Goal: Task Accomplishment & Management: Manage account settings

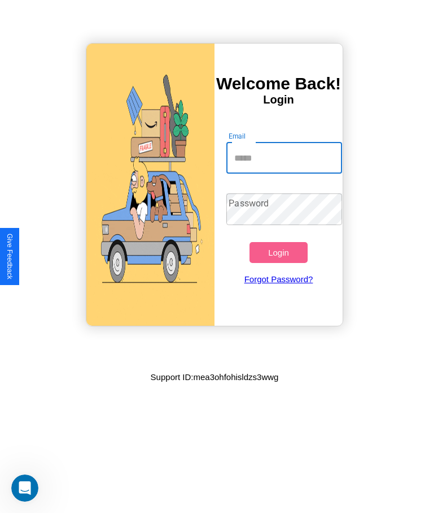
click at [284, 158] on input "Email" at bounding box center [284, 158] width 115 height 32
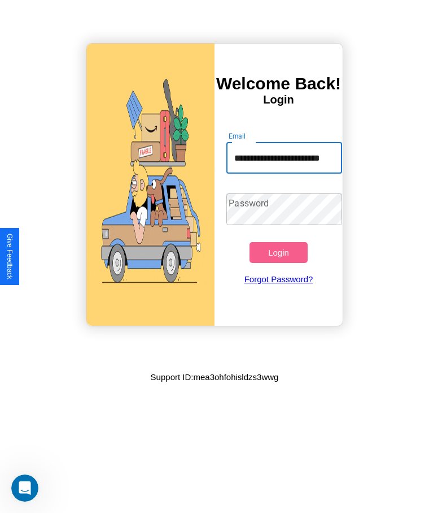
scroll to position [0, 18]
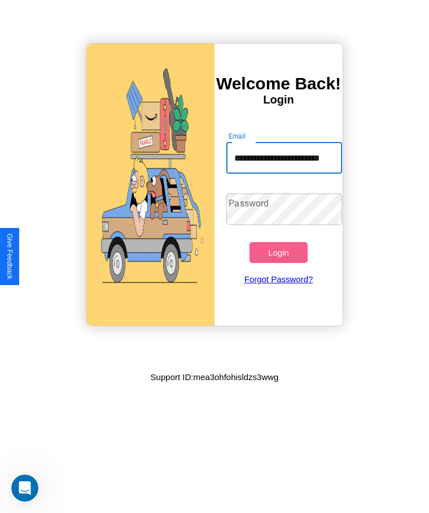
type input "**********"
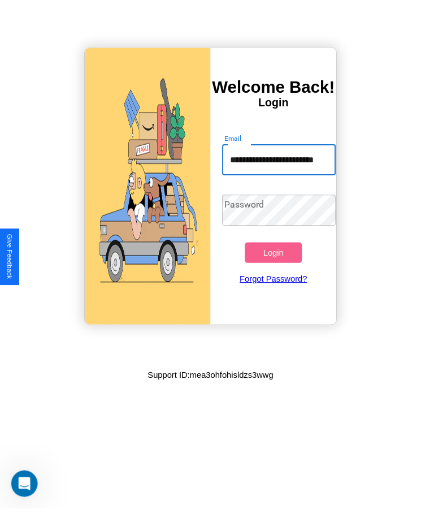
scroll to position [0, 0]
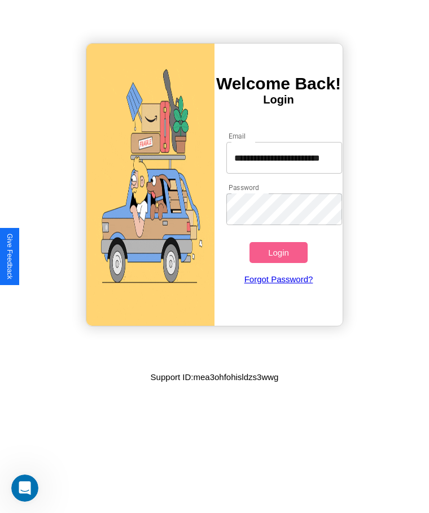
click at [279, 252] on button "Login" at bounding box center [279, 252] width 58 height 21
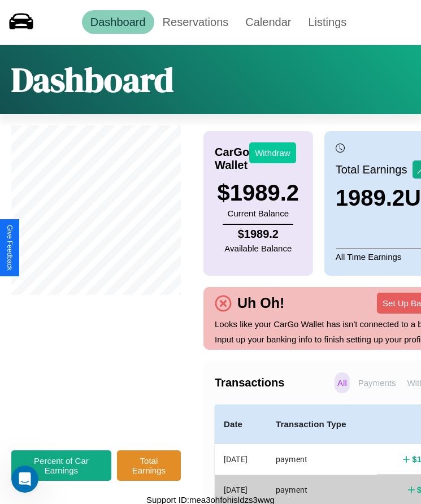
click at [272, 153] on button "Withdraw" at bounding box center [272, 152] width 47 height 21
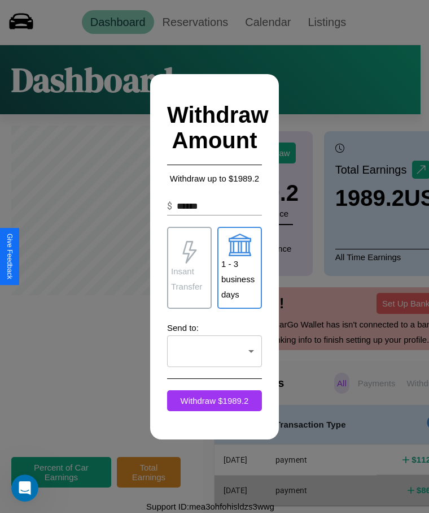
click at [189, 267] on p "Insant Transfer" at bounding box center [189, 278] width 37 height 31
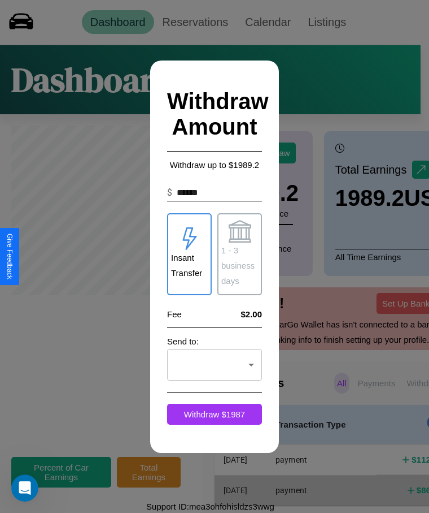
click at [240, 254] on p "1 - 3 business days" at bounding box center [240, 265] width 37 height 46
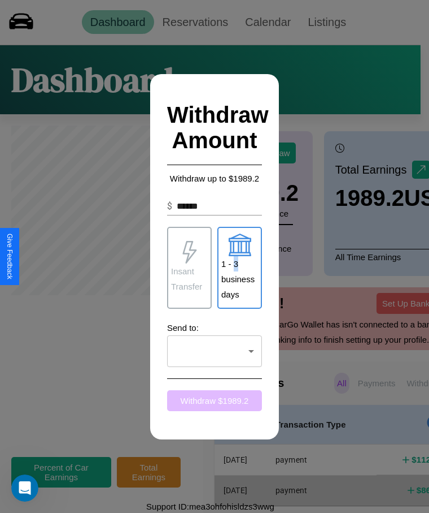
click at [215, 400] on button "Withdraw $ 1989.2" at bounding box center [214, 400] width 95 height 21
